Goal: Task Accomplishment & Management: Manage account settings

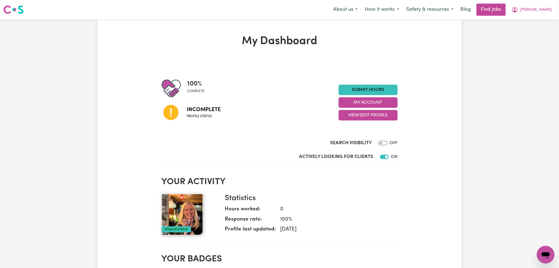
scroll to position [37, 0]
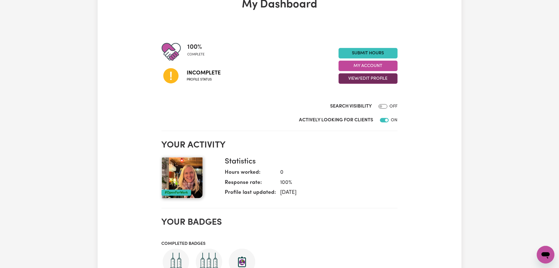
click at [350, 82] on button "View/Edit Profile" at bounding box center [368, 78] width 59 height 10
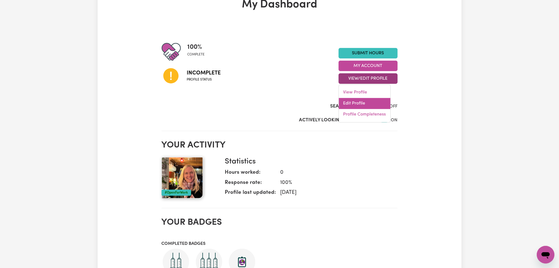
click at [349, 100] on link "Edit Profile" at bounding box center [365, 103] width 52 height 11
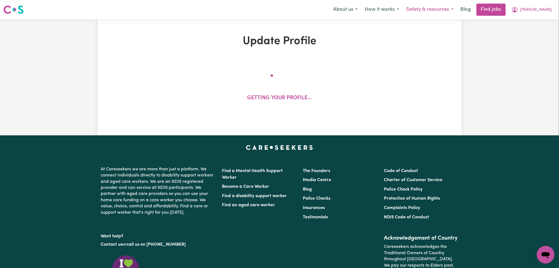
select select "[DEMOGRAPHIC_DATA]"
select select "[DEMOGRAPHIC_DATA] Citizen"
select select "Studying a healthcare related degree or qualification"
select select "65"
select select "95"
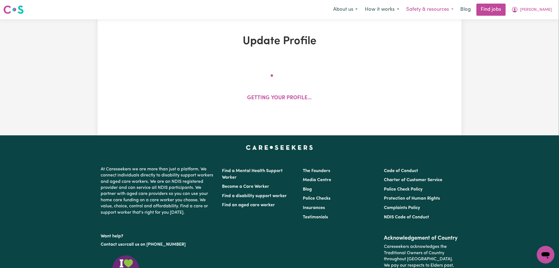
select select "85"
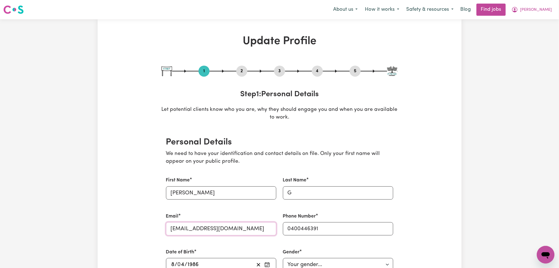
click at [203, 229] on input "[EMAIL_ADDRESS][DOMAIN_NAME]" at bounding box center [221, 228] width 110 height 13
click at [544, 9] on span "[PERSON_NAME]" at bounding box center [537, 10] width 32 height 6
click at [536, 30] on link "My Dashboard" at bounding box center [534, 31] width 44 height 10
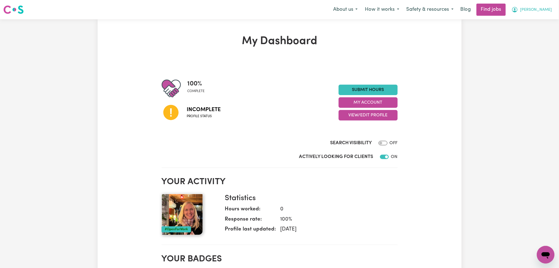
click at [519, 13] on icon "My Account" at bounding box center [515, 9] width 7 height 7
click at [532, 38] on link "Logout" at bounding box center [534, 42] width 44 height 10
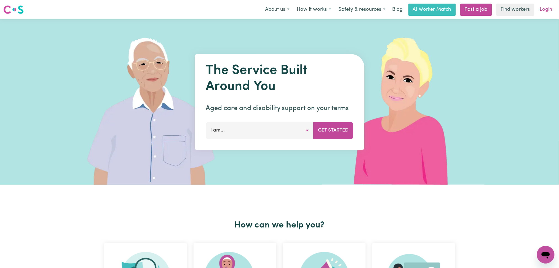
click at [550, 5] on link "Login" at bounding box center [546, 10] width 19 height 12
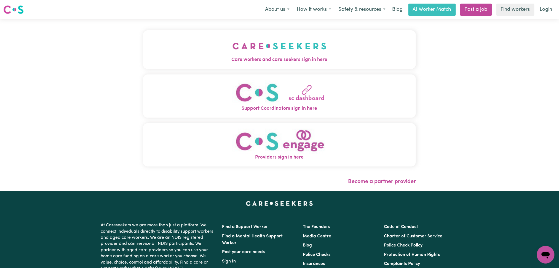
click at [304, 31] on div "Care workers and care seekers sign in here Support Coordinators sign in here Pr…" at bounding box center [280, 105] width 280 height 172
click at [220, 64] on button "Care workers and care seekers sign in here" at bounding box center [279, 49] width 273 height 39
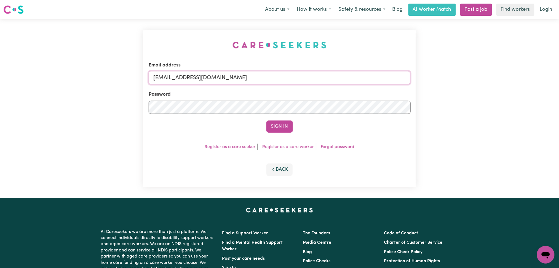
drag, startPoint x: 197, startPoint y: 75, endPoint x: 197, endPoint y: 84, distance: 8.6
click at [197, 75] on input "[EMAIL_ADDRESS][DOMAIN_NAME]" at bounding box center [280, 77] width 262 height 13
drag, startPoint x: 182, startPoint y: 76, endPoint x: 338, endPoint y: 94, distance: 157.0
click at [337, 94] on form "Email address Superuser~[EMAIL_ADDRESS][DOMAIN_NAME] Password Sign In" at bounding box center [280, 97] width 262 height 71
type input "Superuser~[EMAIL_ADDRESS][DOMAIN_NAME]"
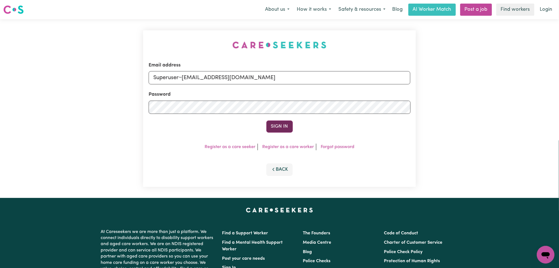
click at [285, 129] on button "Sign In" at bounding box center [280, 127] width 26 height 12
